Goal: Communication & Community: Answer question/provide support

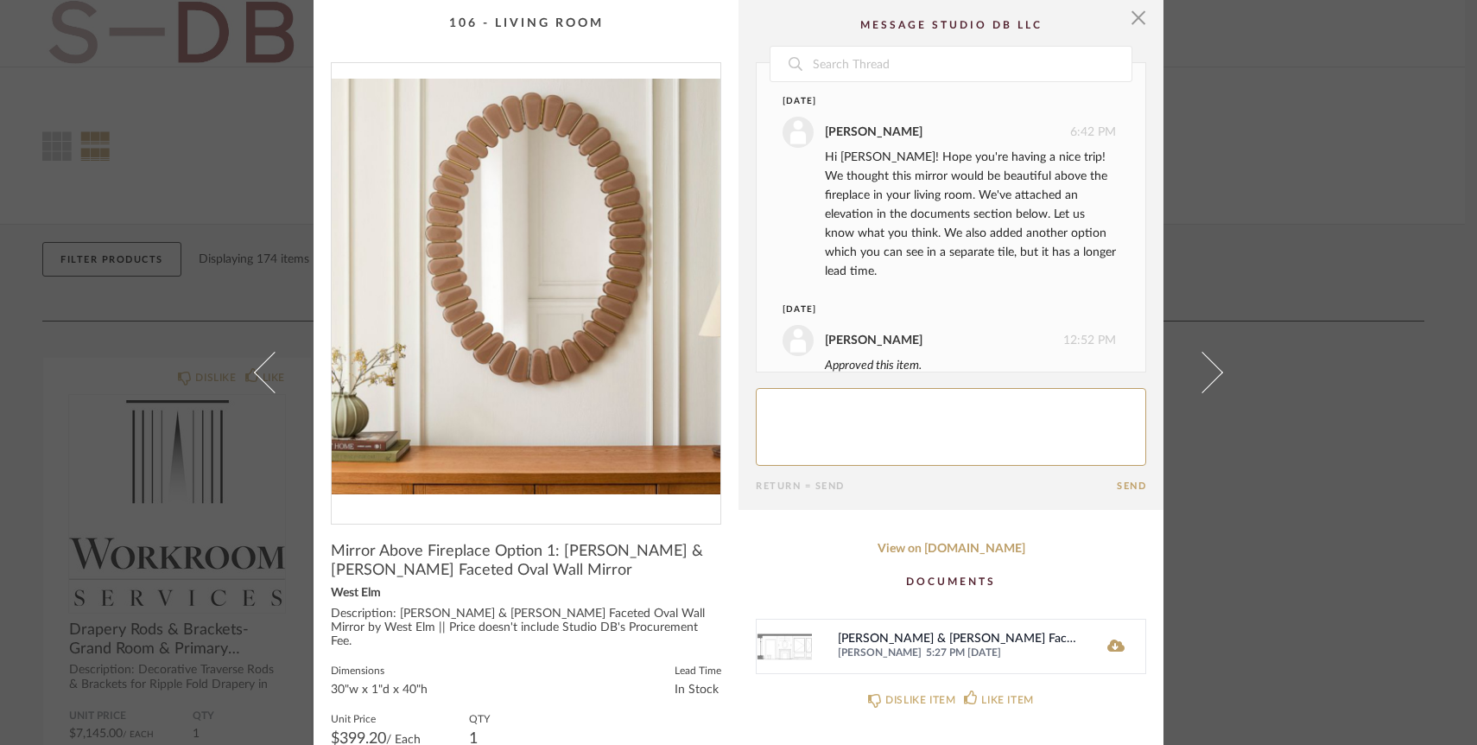
scroll to position [321, 0]
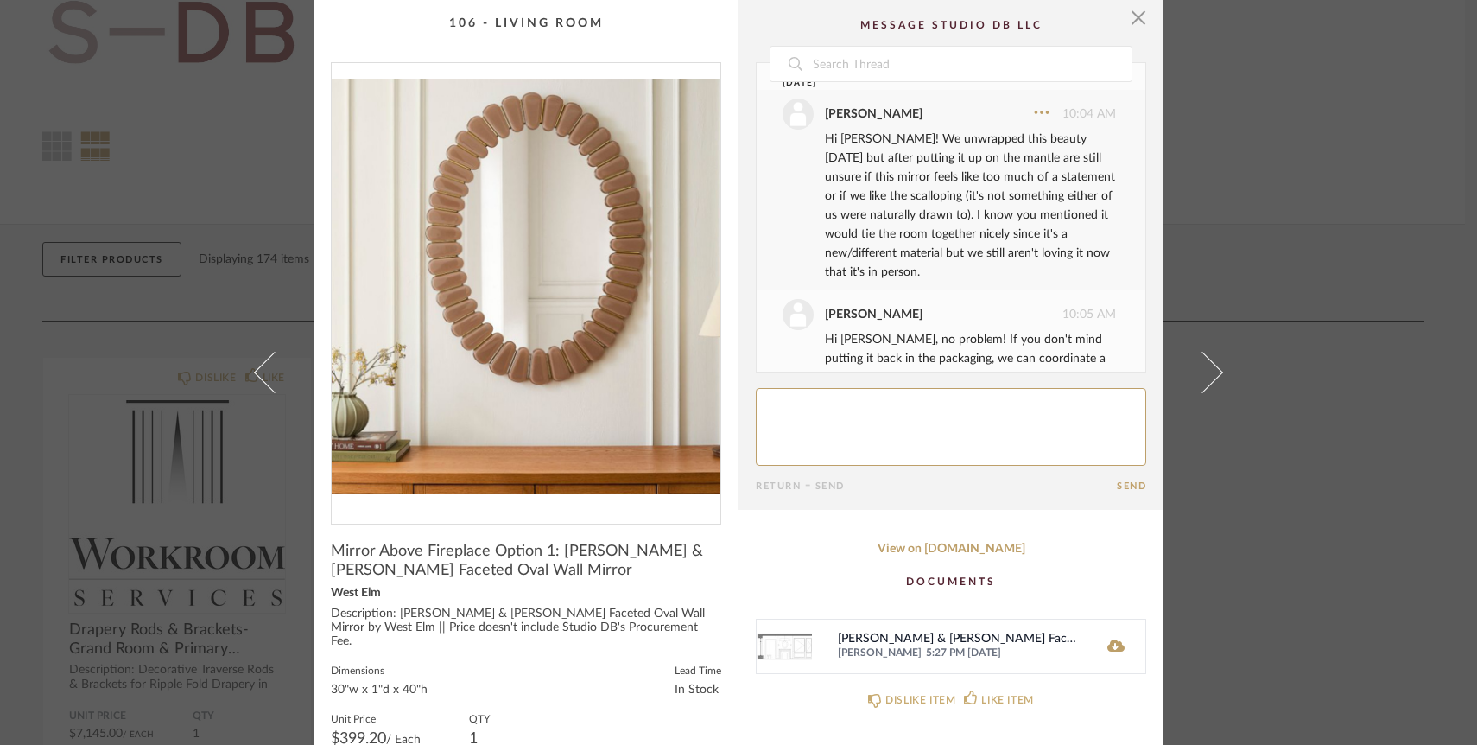
click at [948, 428] on textarea at bounding box center [951, 427] width 390 height 78
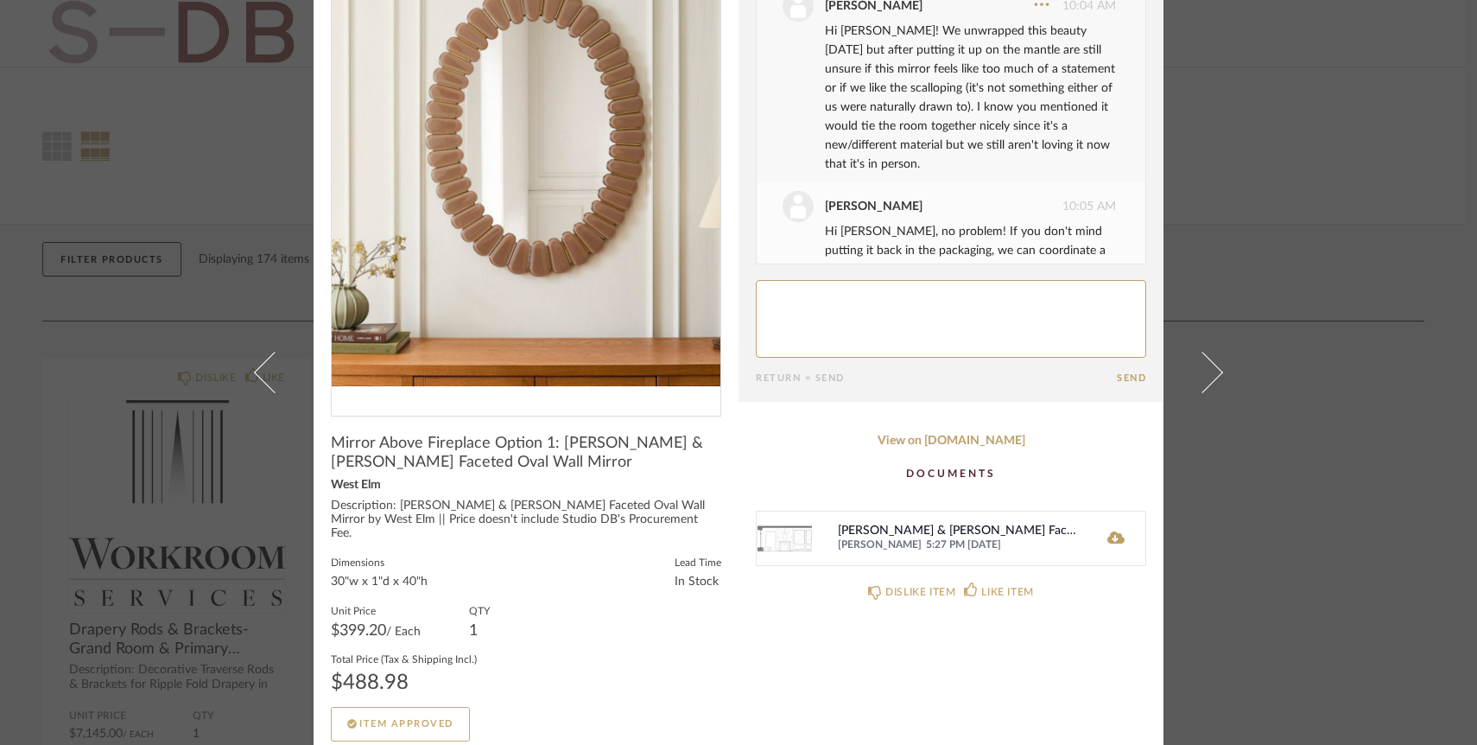
scroll to position [103, 0]
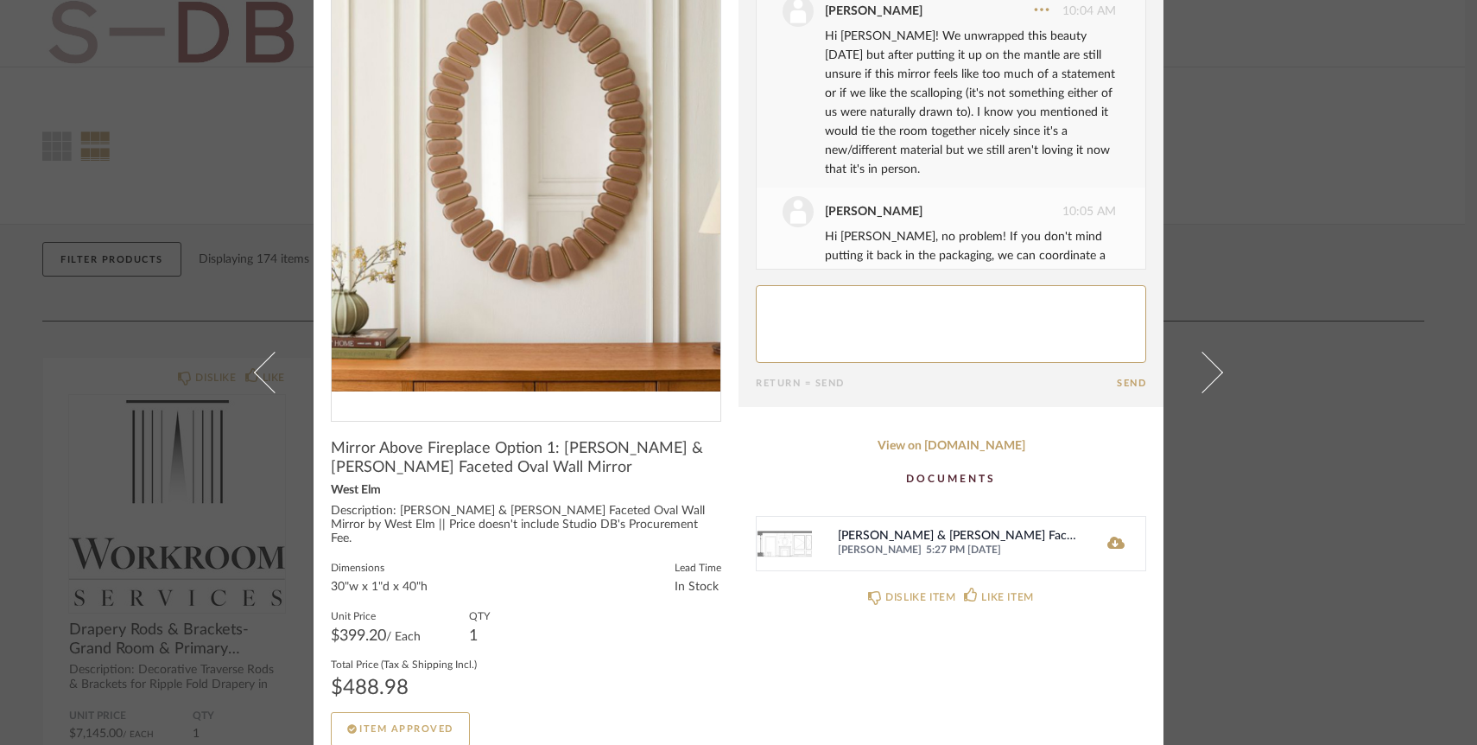
click at [917, 531] on div "[PERSON_NAME] & [PERSON_NAME] Faceted Oval Wall Mirror Elevation.png" at bounding box center [960, 537] width 244 height 14
click at [760, 548] on img at bounding box center [784, 544] width 55 height 54
click at [995, 321] on textarea at bounding box center [951, 324] width 390 height 78
type textarea "Excellent!"
drag, startPoint x: 838, startPoint y: 302, endPoint x: 610, endPoint y: 273, distance: 229.9
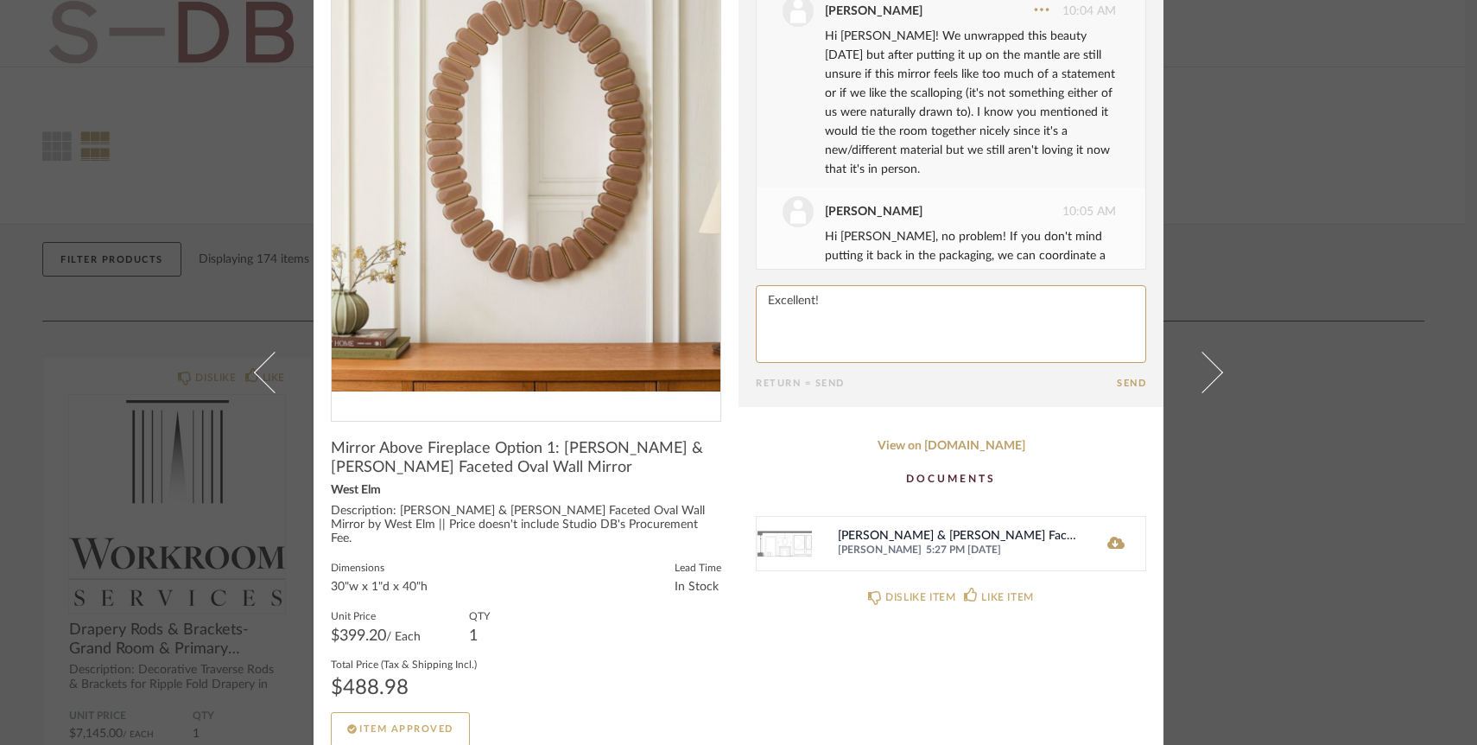
click at [624, 275] on div "× Date [DATE] [PERSON_NAME] 6:42 PM Hi [PERSON_NAME]! Hope you're having a nice…" at bounding box center [739, 330] width 850 height 866
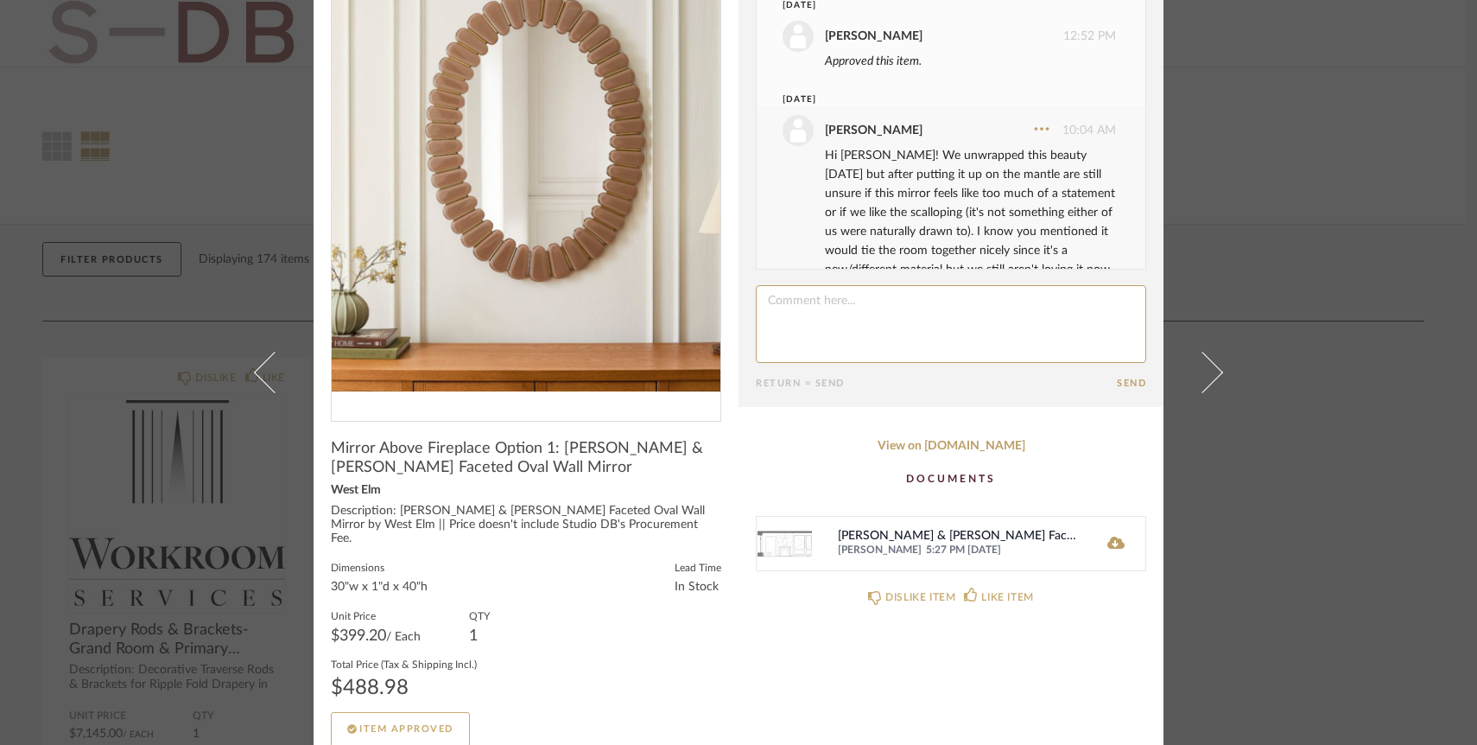
scroll to position [321, 0]
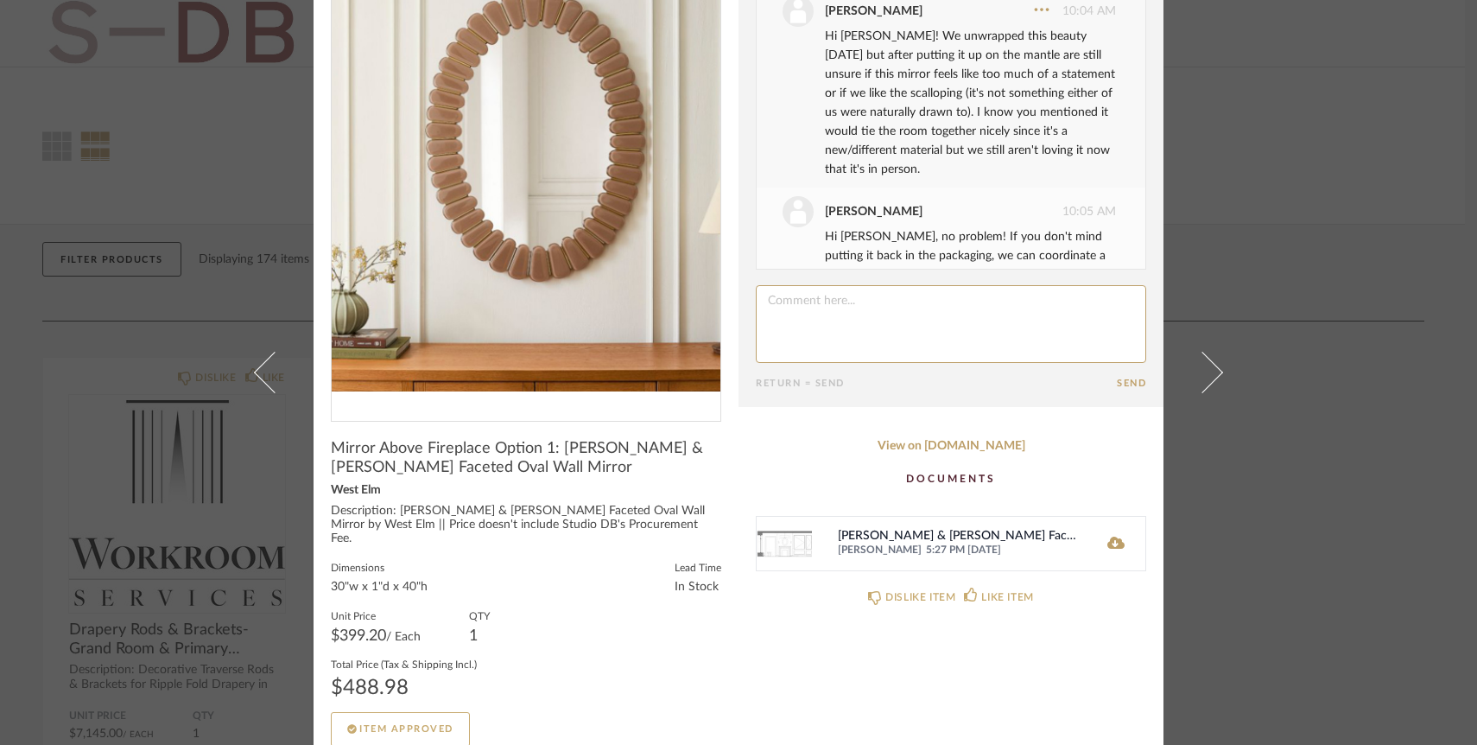
click at [1256, 197] on div "× Date [DATE] [PERSON_NAME] 6:42 PM Hi [PERSON_NAME]! Hope you're having a nice…" at bounding box center [738, 372] width 1477 height 745
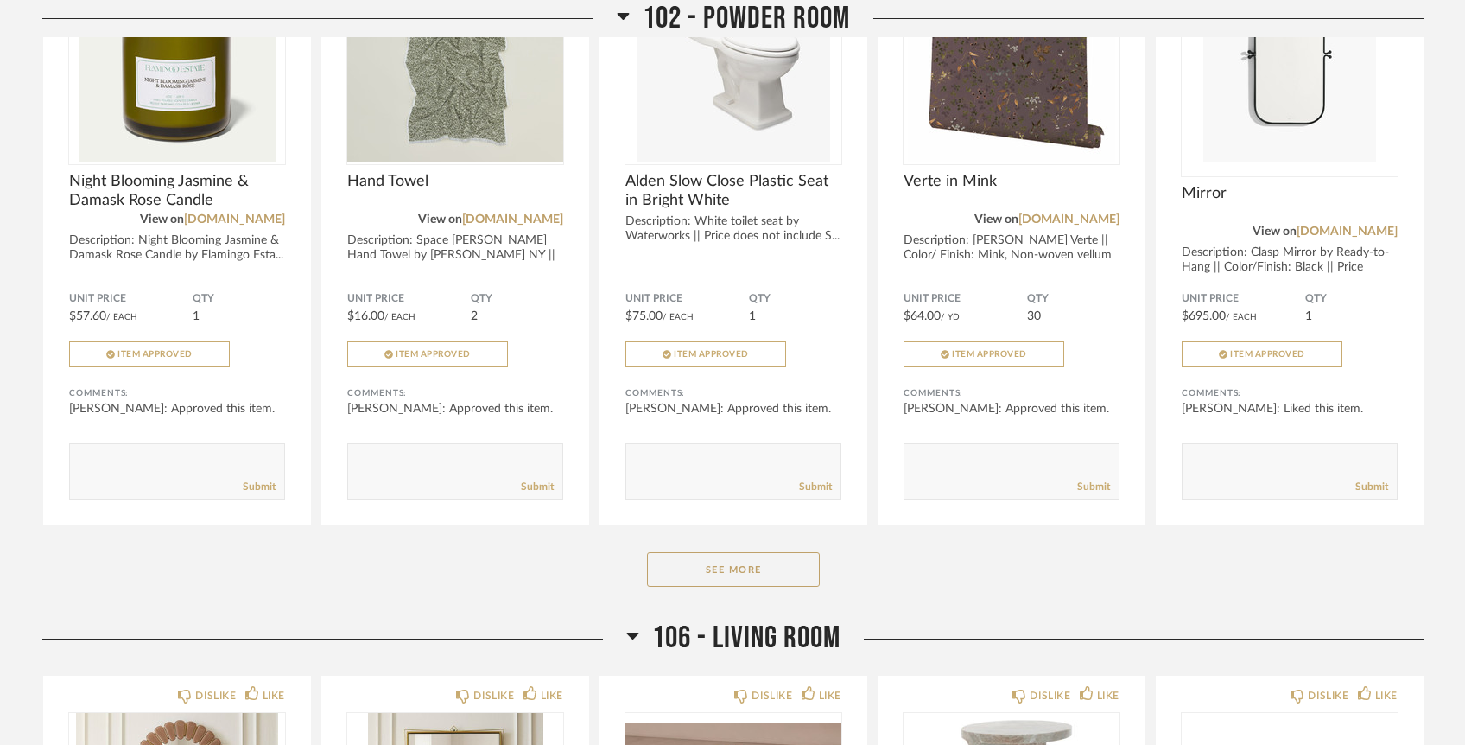
scroll to position [2512, 0]
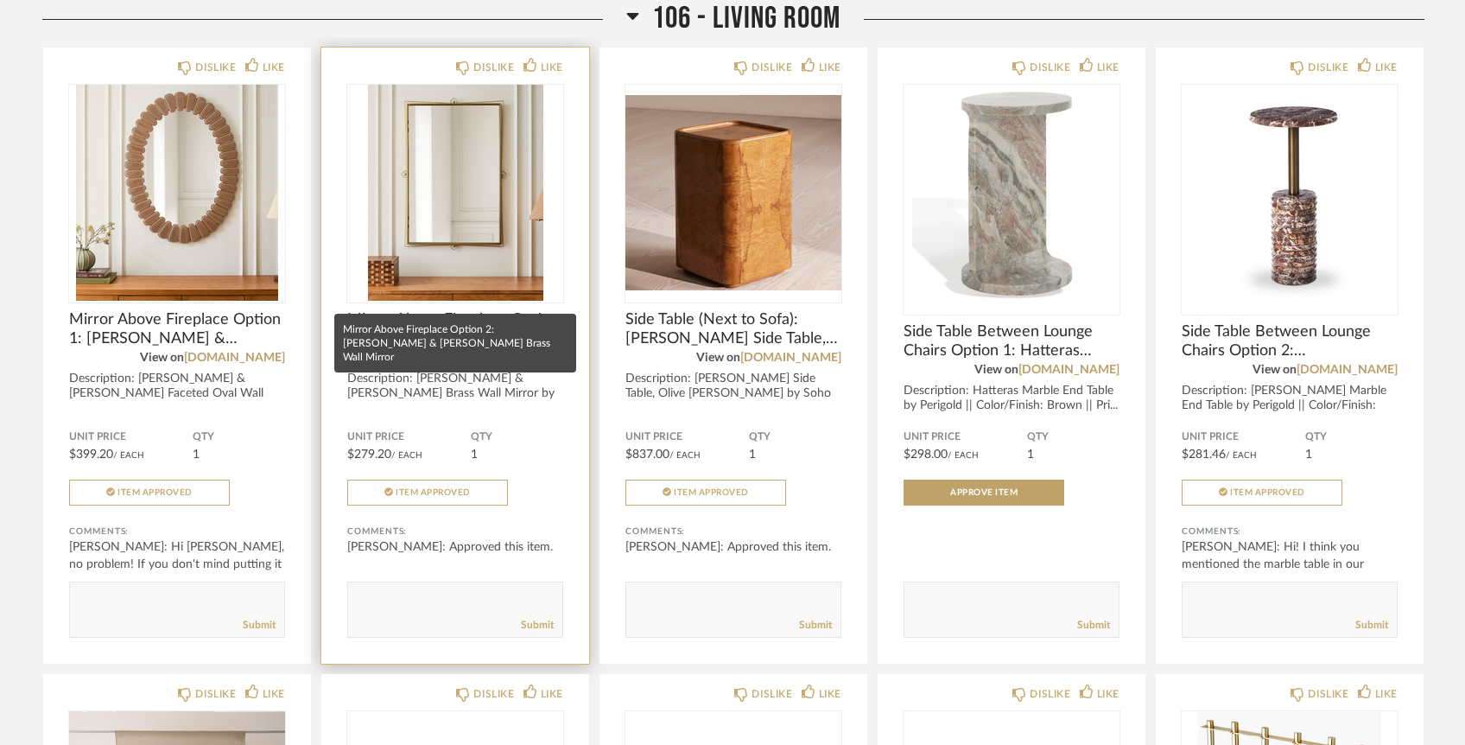
click at [527, 310] on span "Mirror Above Fireplace Option 2: [PERSON_NAME] & [PERSON_NAME] Brass Wall Mirror" at bounding box center [455, 329] width 216 height 38
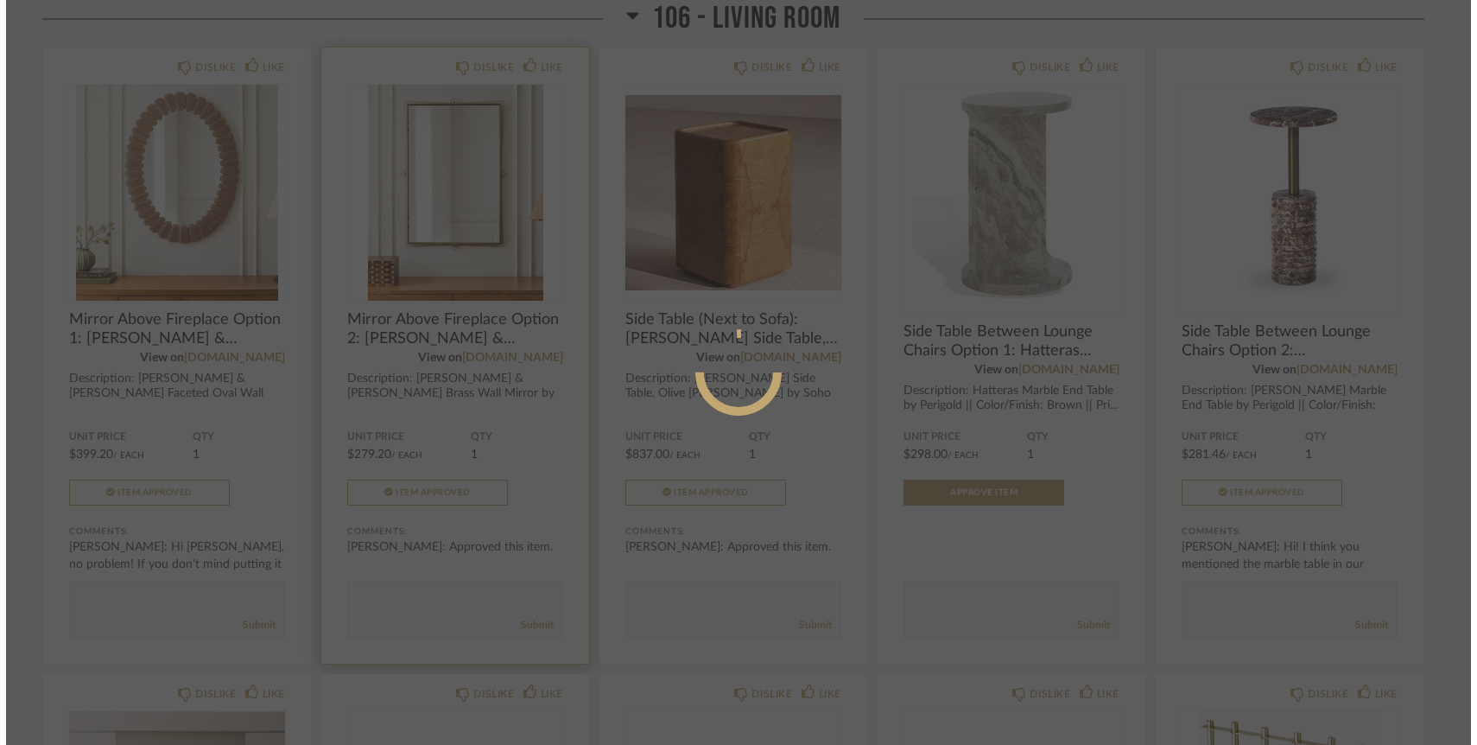
scroll to position [0, 0]
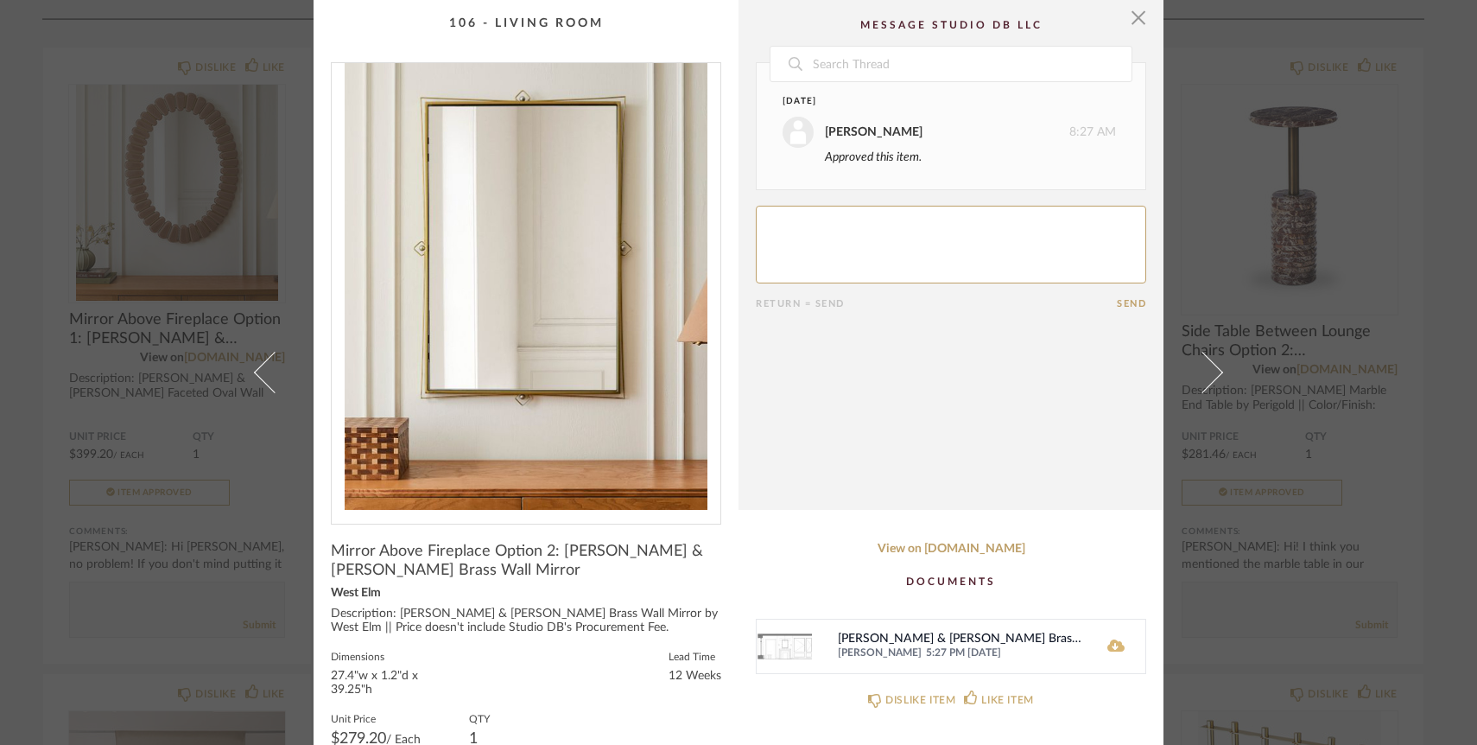
click at [1112, 651] on icon at bounding box center [1115, 645] width 17 height 12
click at [850, 233] on textarea at bounding box center [951, 245] width 390 height 78
click at [955, 552] on link "View on [DOMAIN_NAME]" at bounding box center [951, 549] width 390 height 15
click at [1126, 16] on span "button" at bounding box center [1138, 17] width 35 height 35
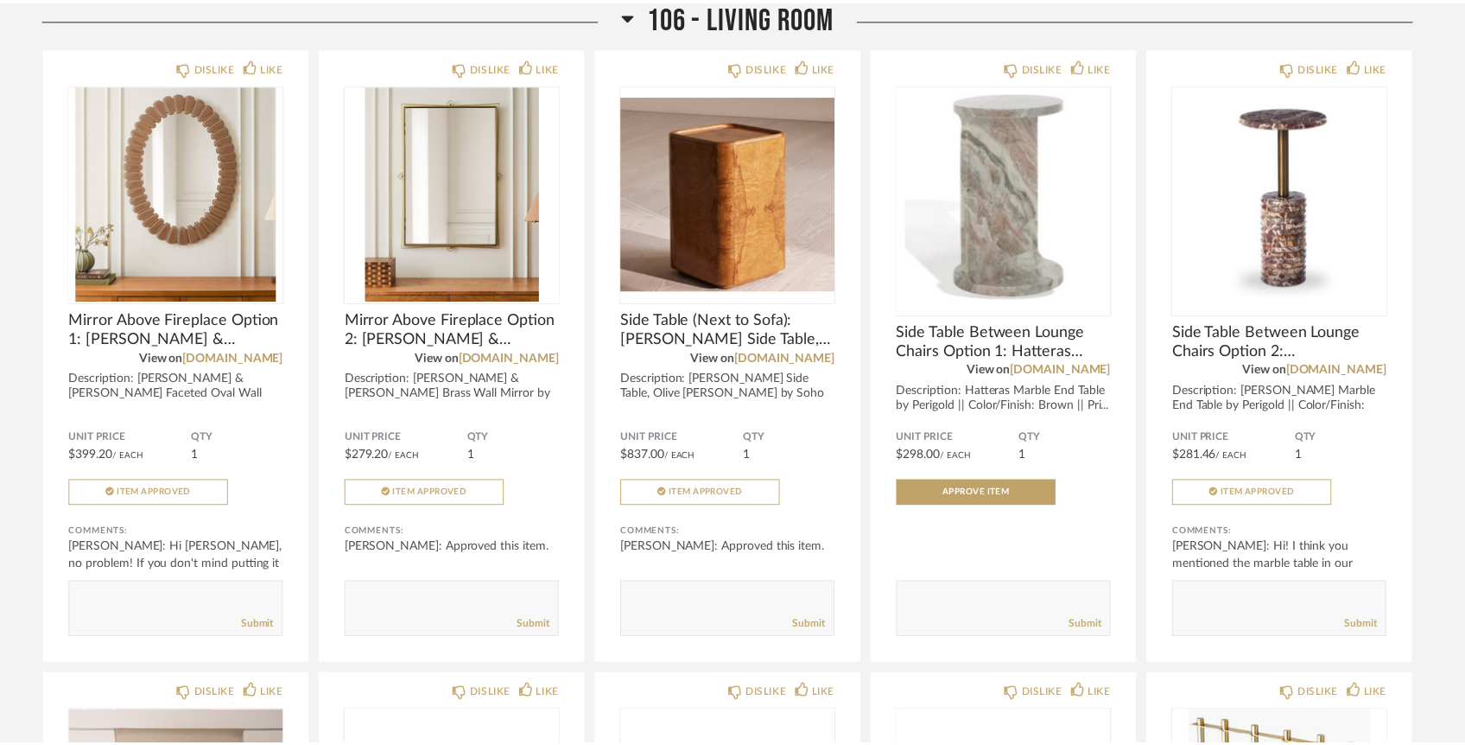
scroll to position [2512, 0]
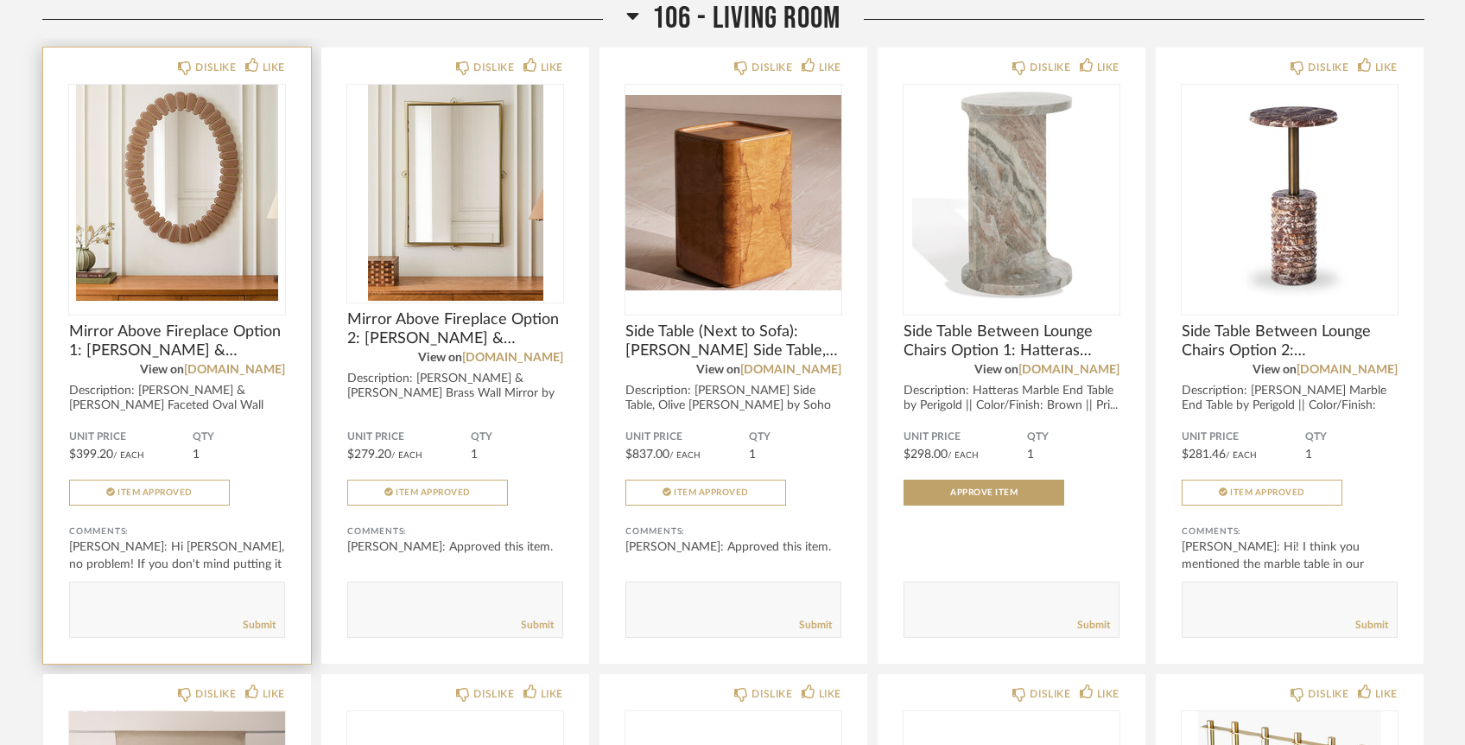
click at [0, 0] on img at bounding box center [0, 0] width 0 height 0
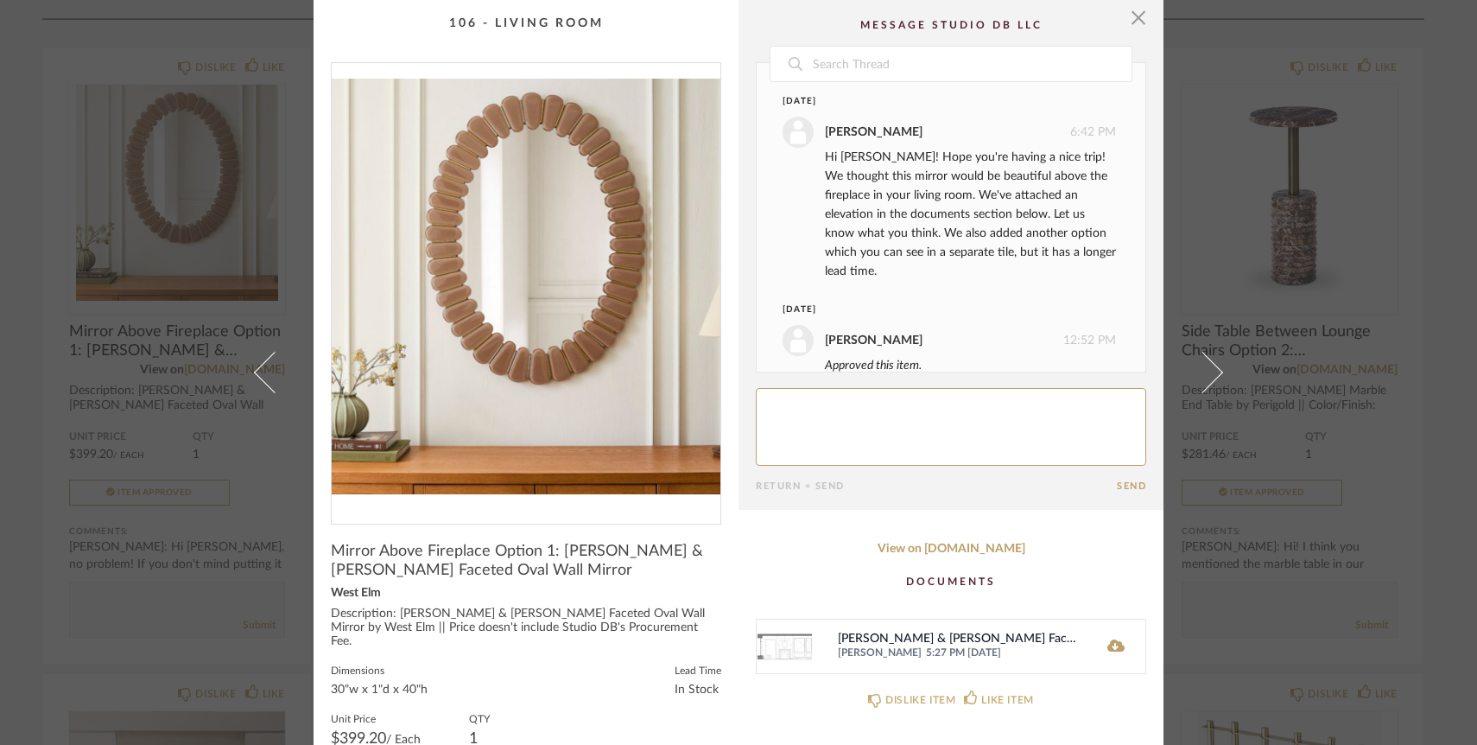
scroll to position [321, 0]
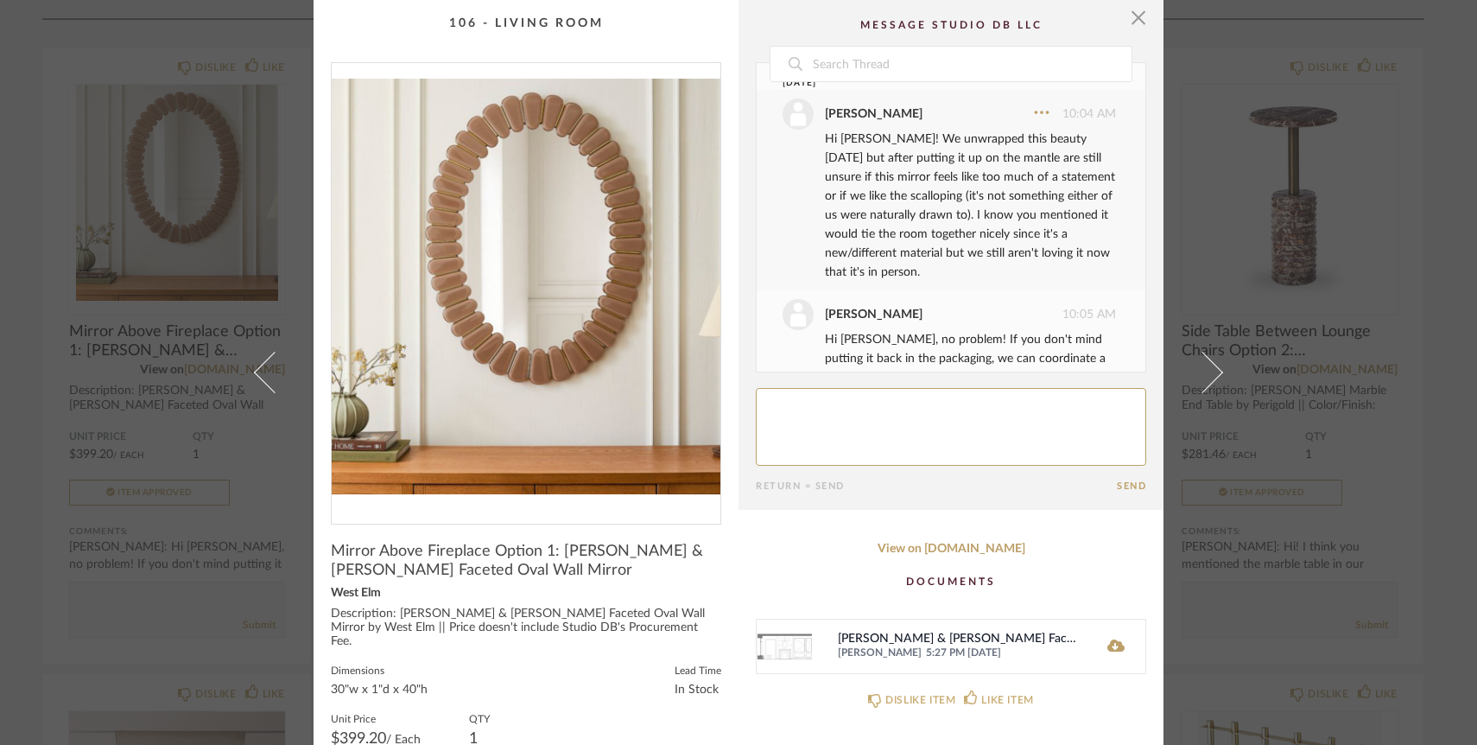
click at [912, 443] on textarea at bounding box center [951, 427] width 390 height 78
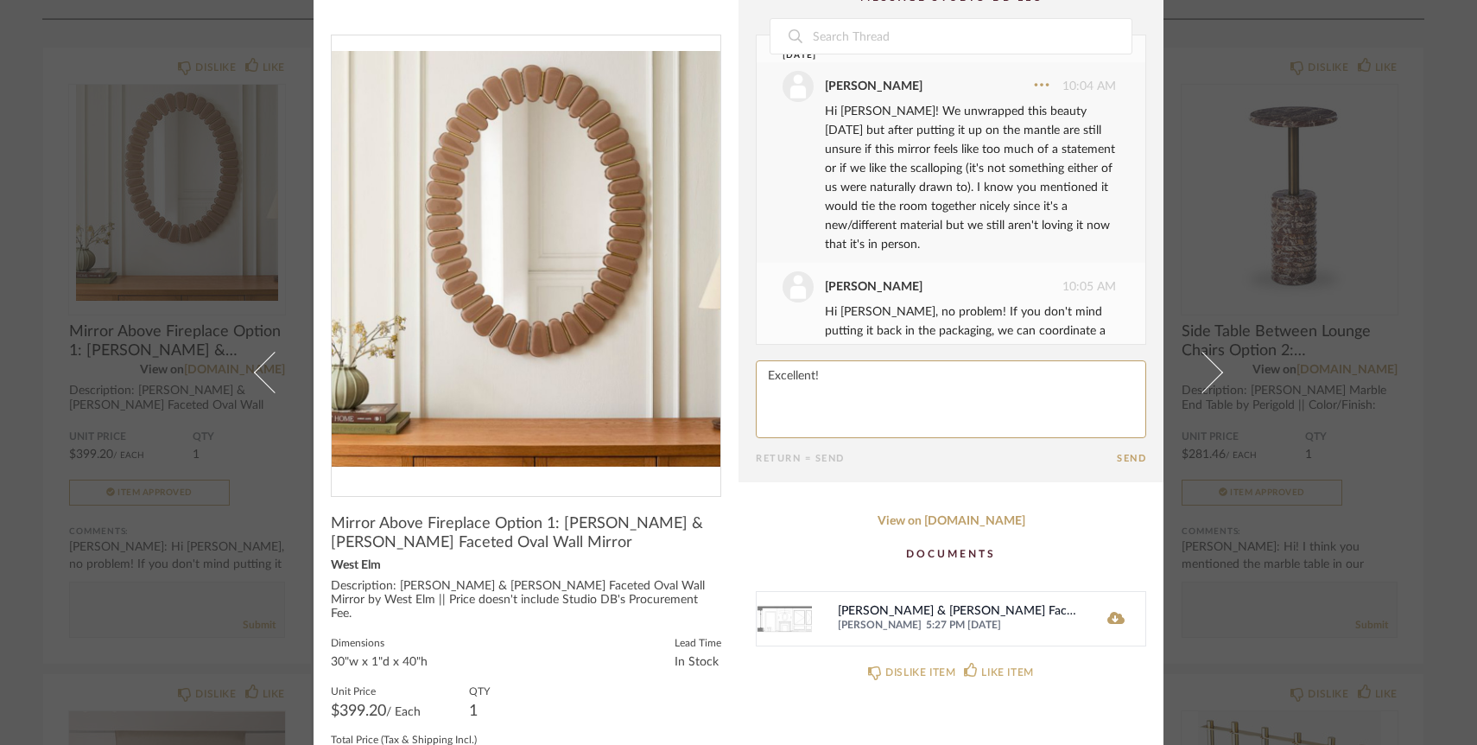
scroll to position [108, 0]
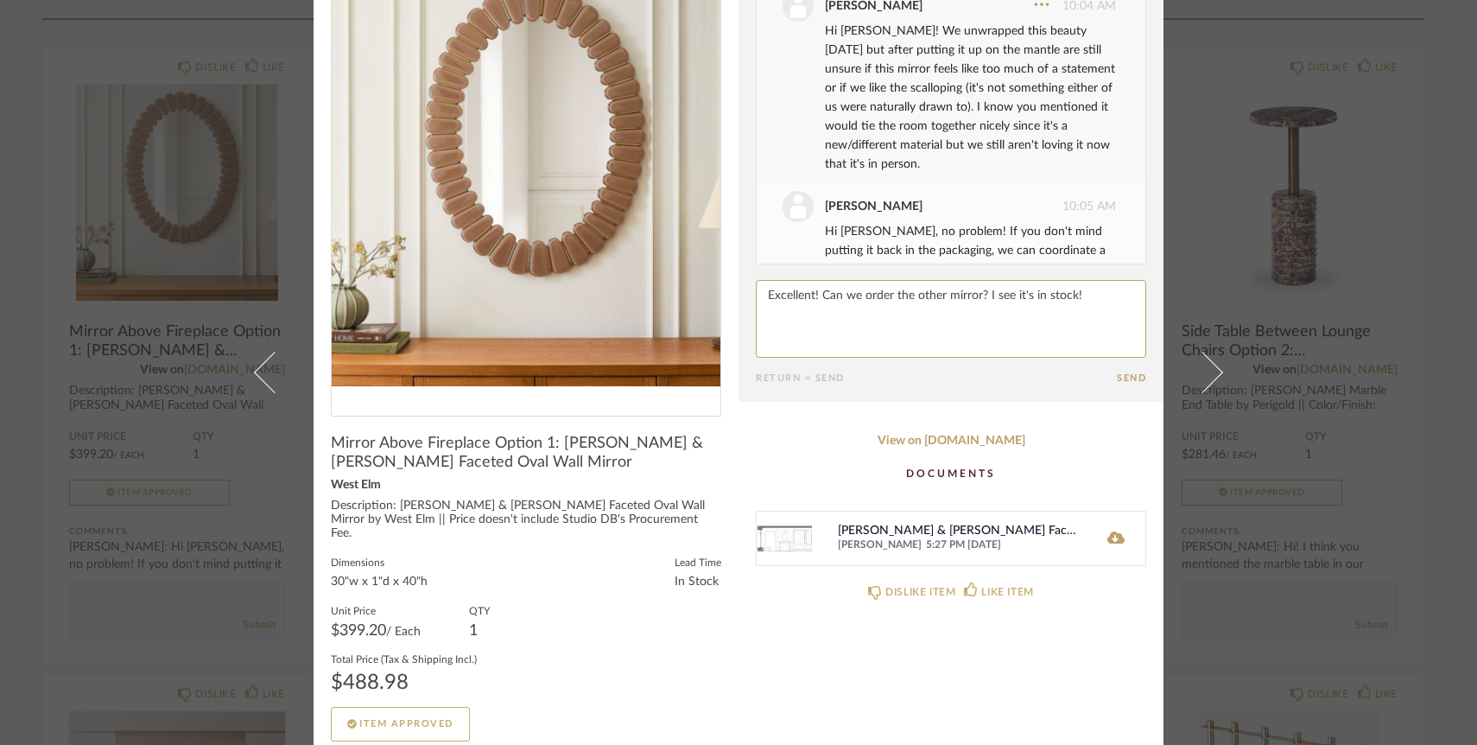
click at [981, 295] on textarea at bounding box center [951, 319] width 390 height 78
drag, startPoint x: 818, startPoint y: 292, endPoint x: 858, endPoint y: 292, distance: 39.7
click at [858, 292] on textarea at bounding box center [951, 319] width 390 height 78
type textarea "Excellent! Is it possible to order the other mirror? I just approved in Style R…"
click at [1118, 376] on button "Send" at bounding box center [1131, 377] width 29 height 11
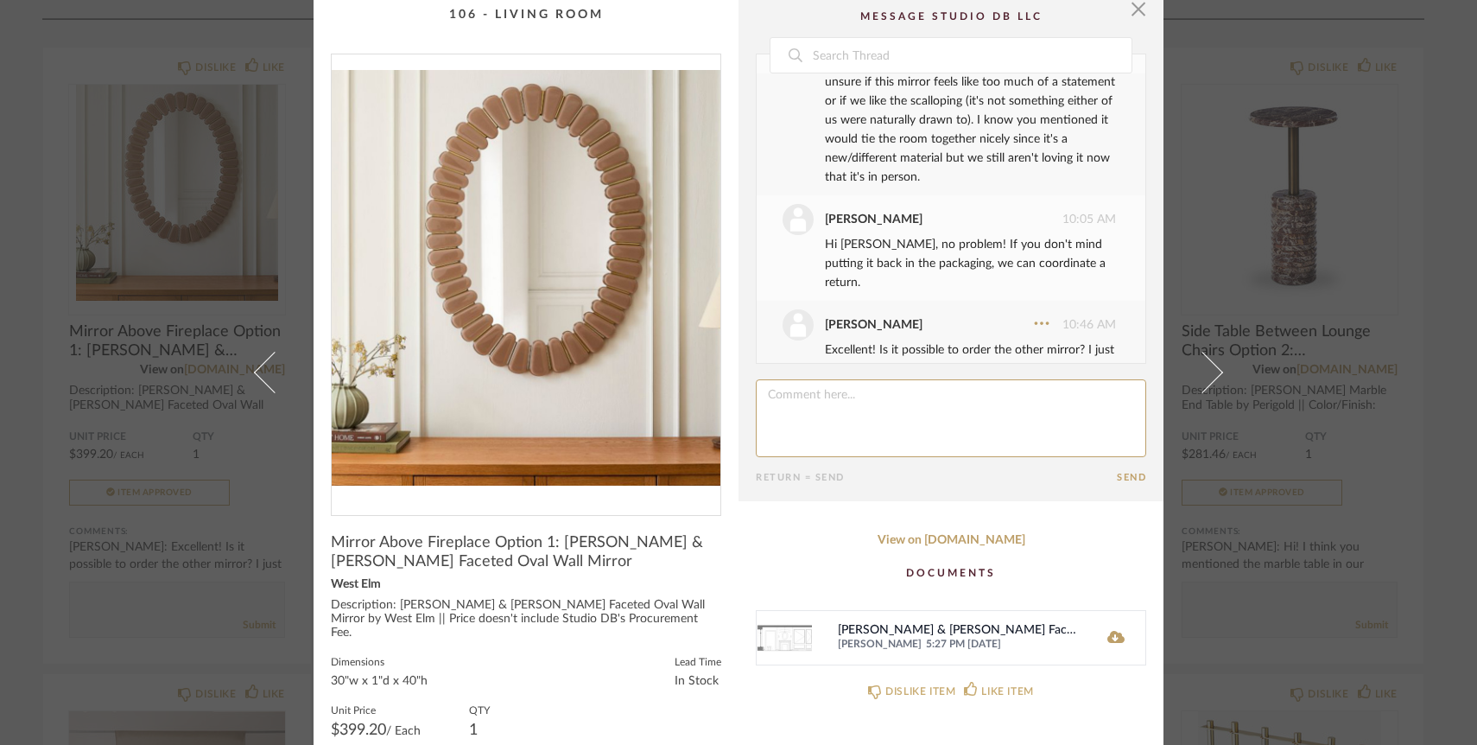
scroll to position [0, 0]
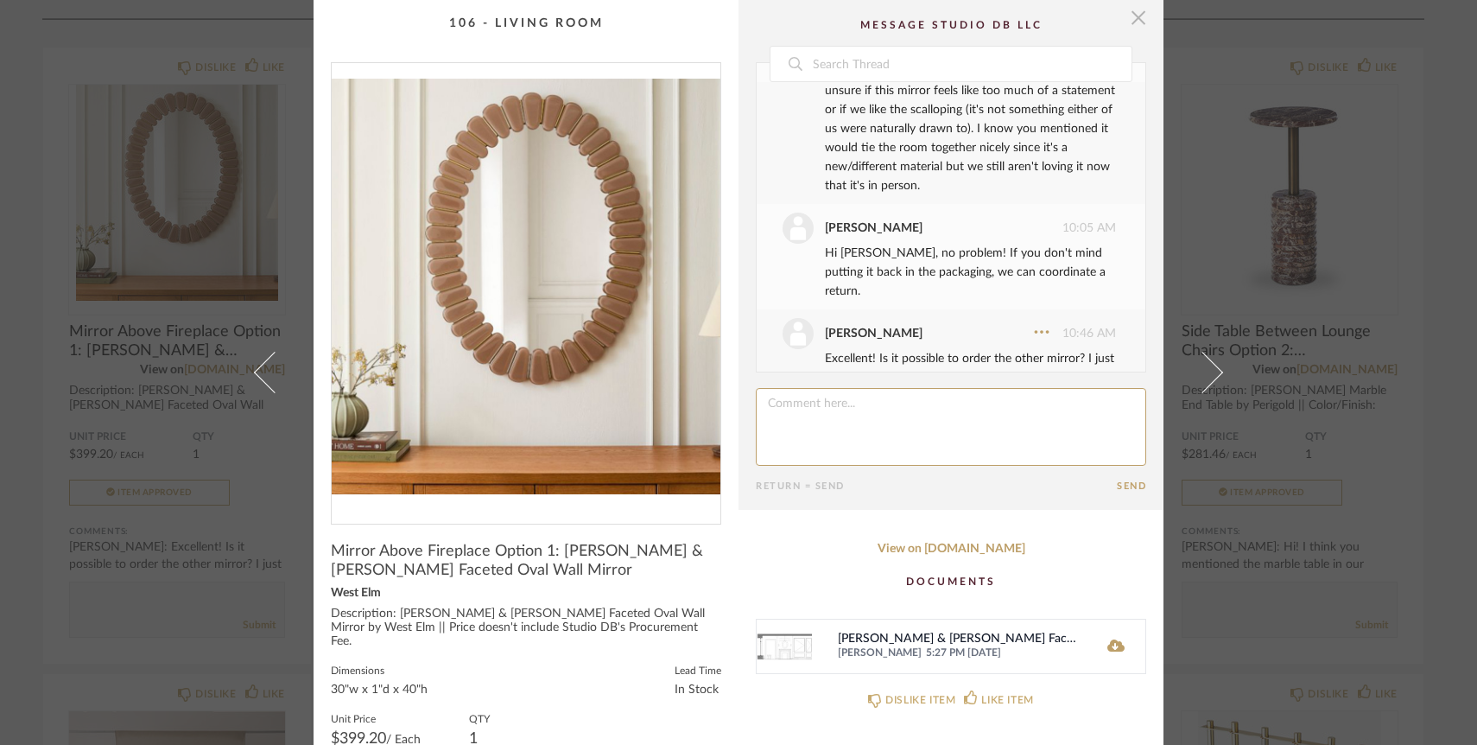
click at [1133, 13] on span "button" at bounding box center [1138, 17] width 35 height 35
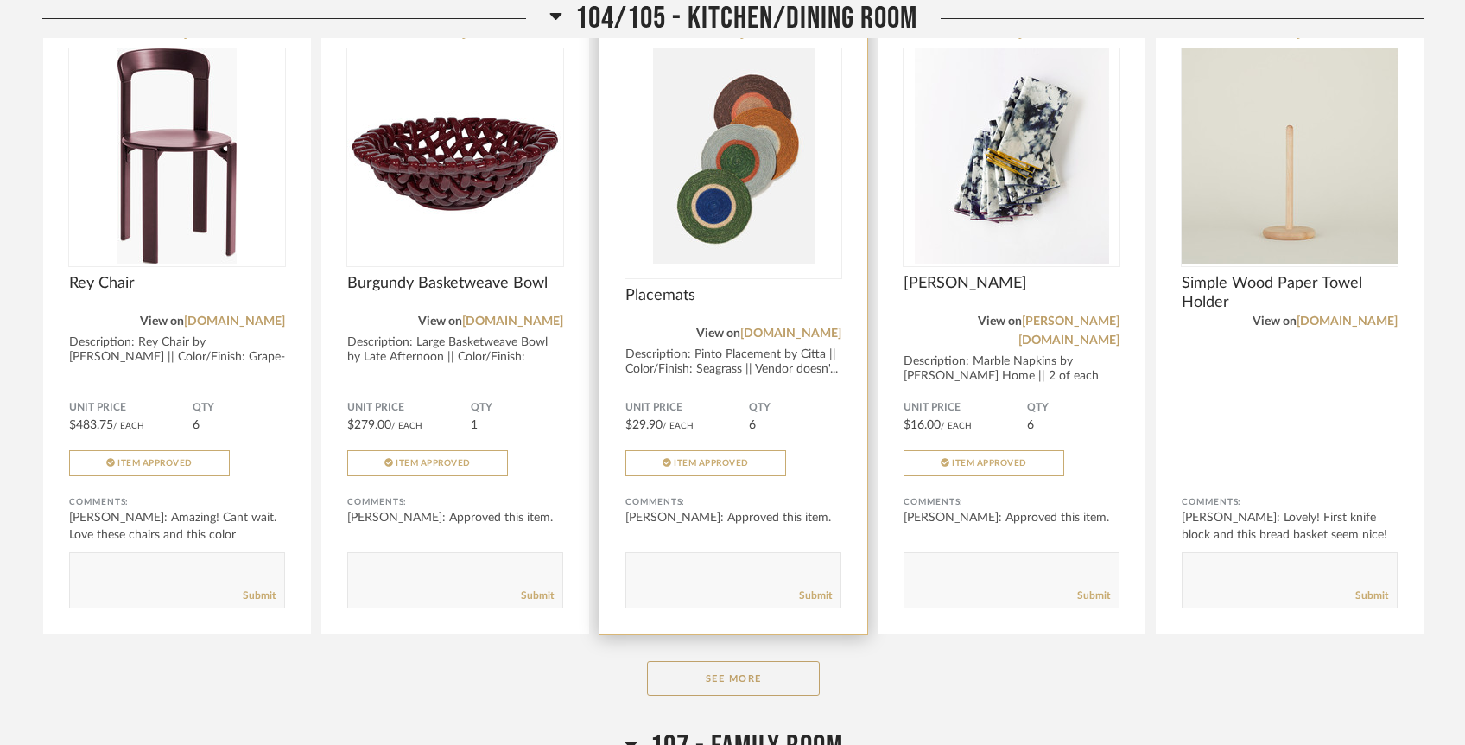
scroll to position [6197, 0]
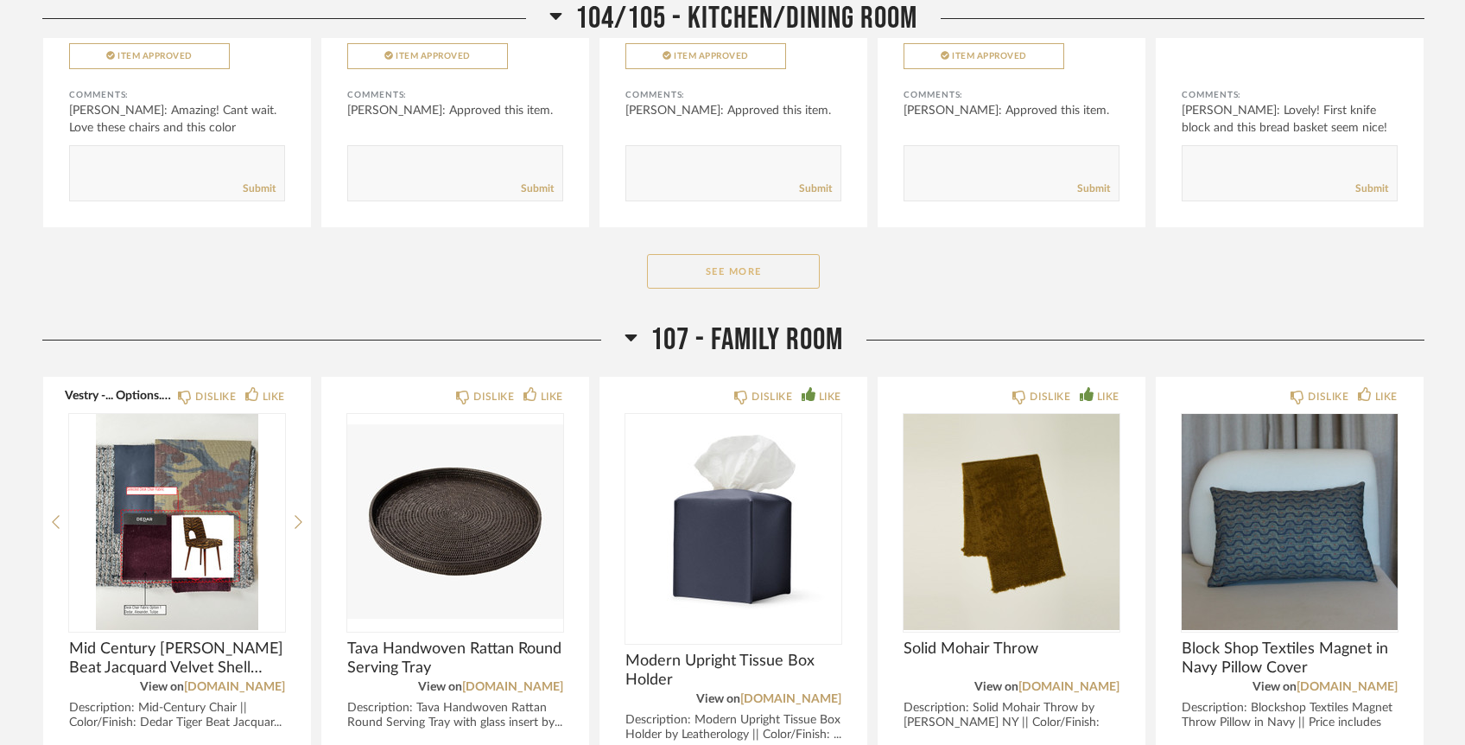
click at [729, 254] on button "See More" at bounding box center [733, 271] width 173 height 35
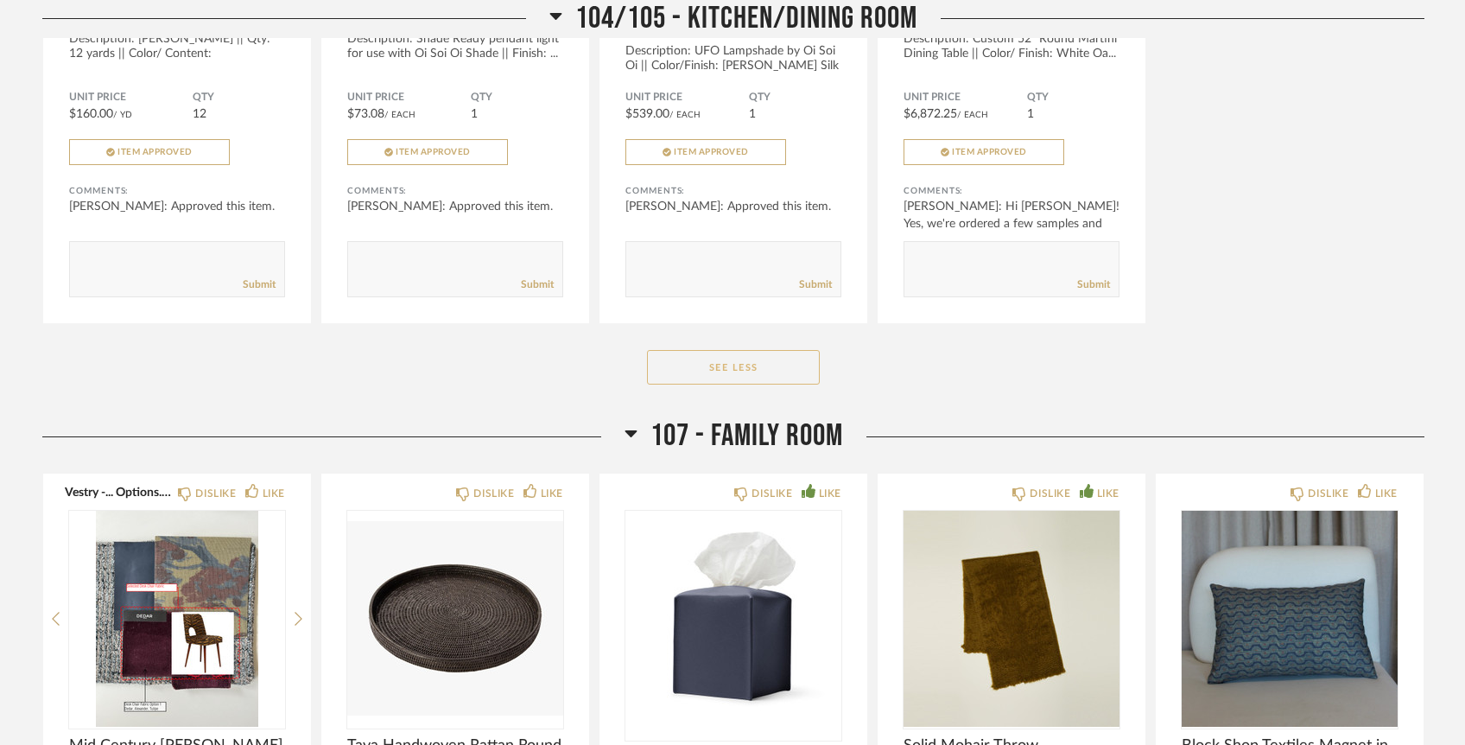
scroll to position [6780, 0]
